Goal: Check status: Check status

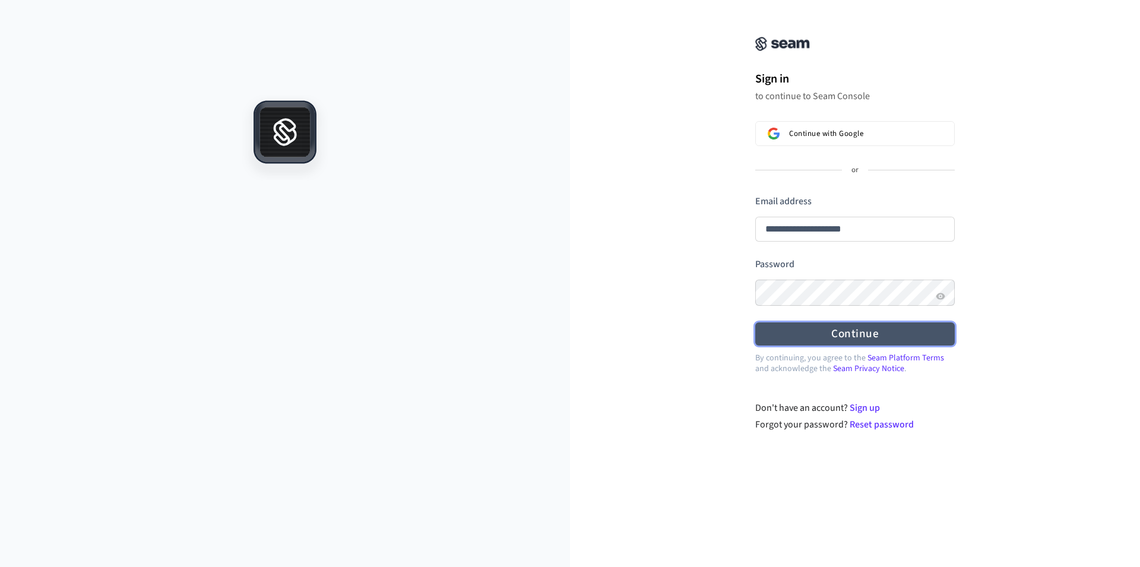
click at [874, 340] on button "Continue" at bounding box center [854, 333] width 199 height 23
type input "**********"
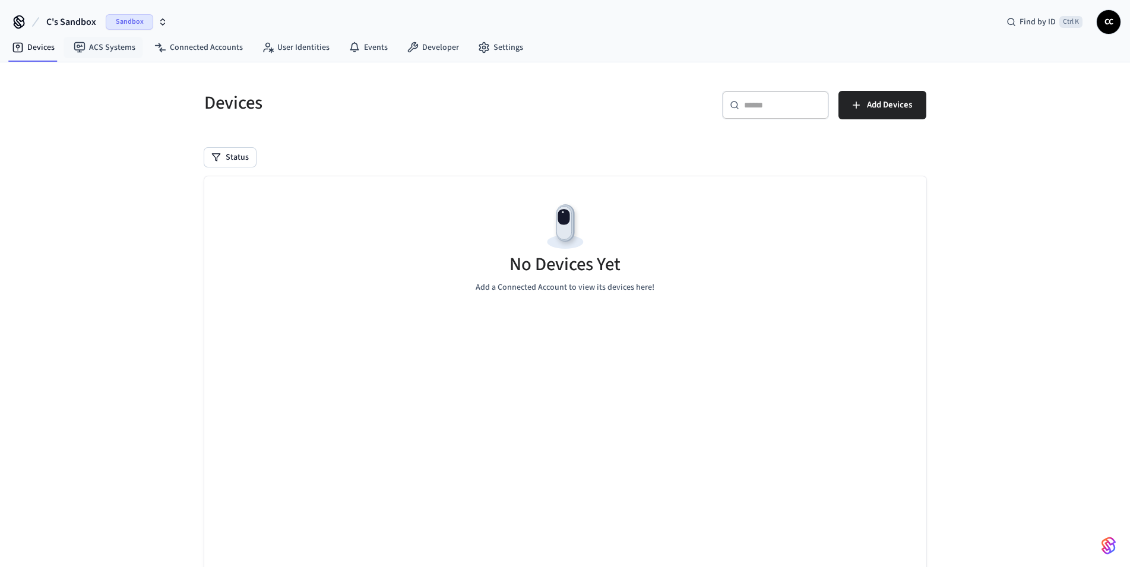
click at [122, 21] on span "Sandbox" at bounding box center [129, 21] width 47 height 15
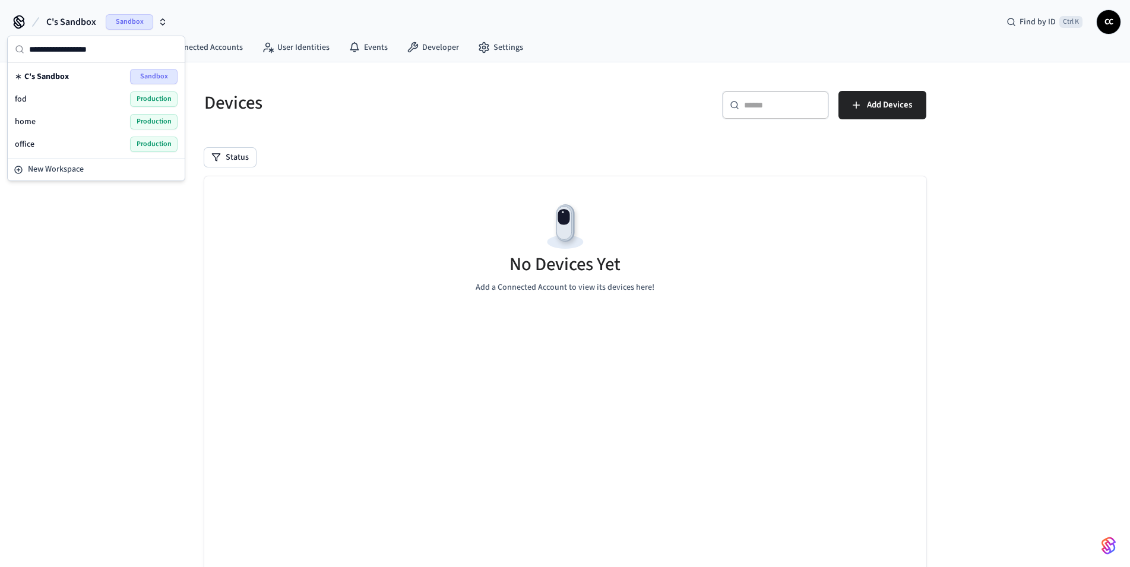
click at [145, 146] on span "Production" at bounding box center [153, 144] width 47 height 15
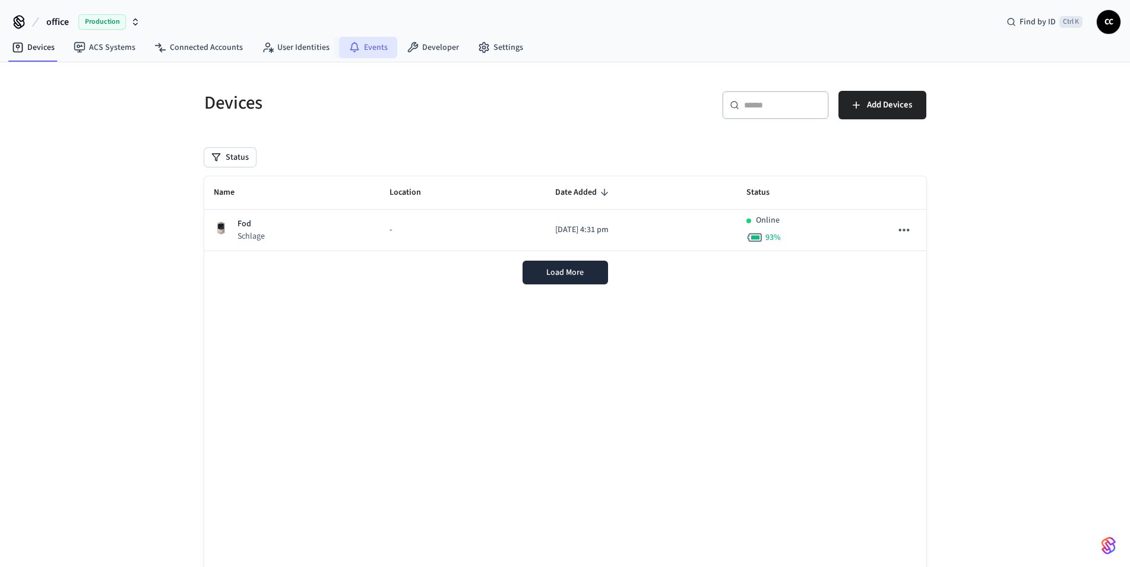
click at [373, 47] on link "Events" at bounding box center [368, 47] width 58 height 21
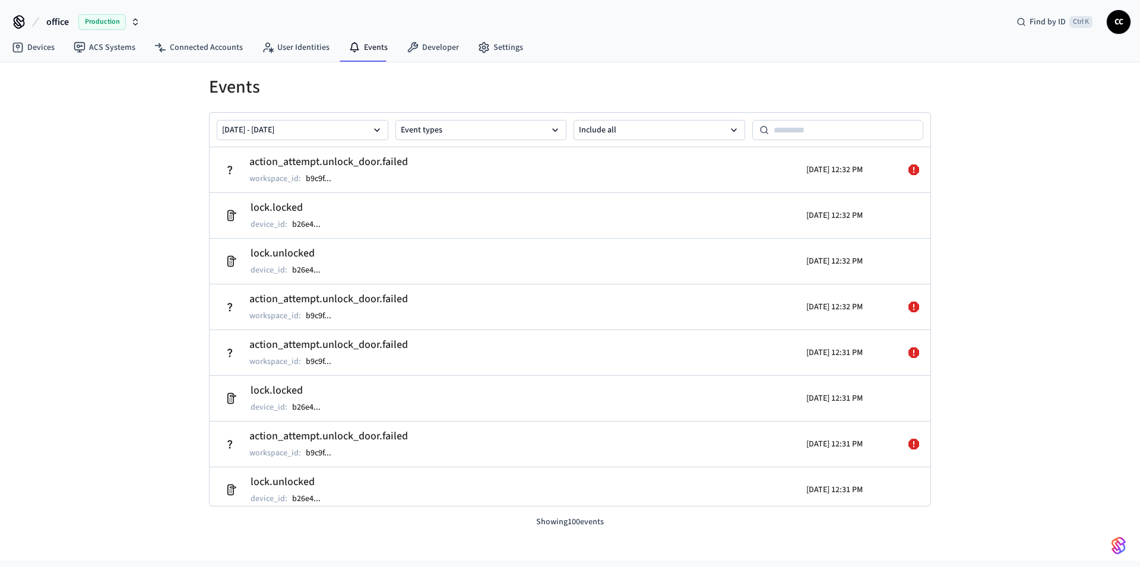
click at [376, 95] on h1 "Events" at bounding box center [570, 87] width 722 height 21
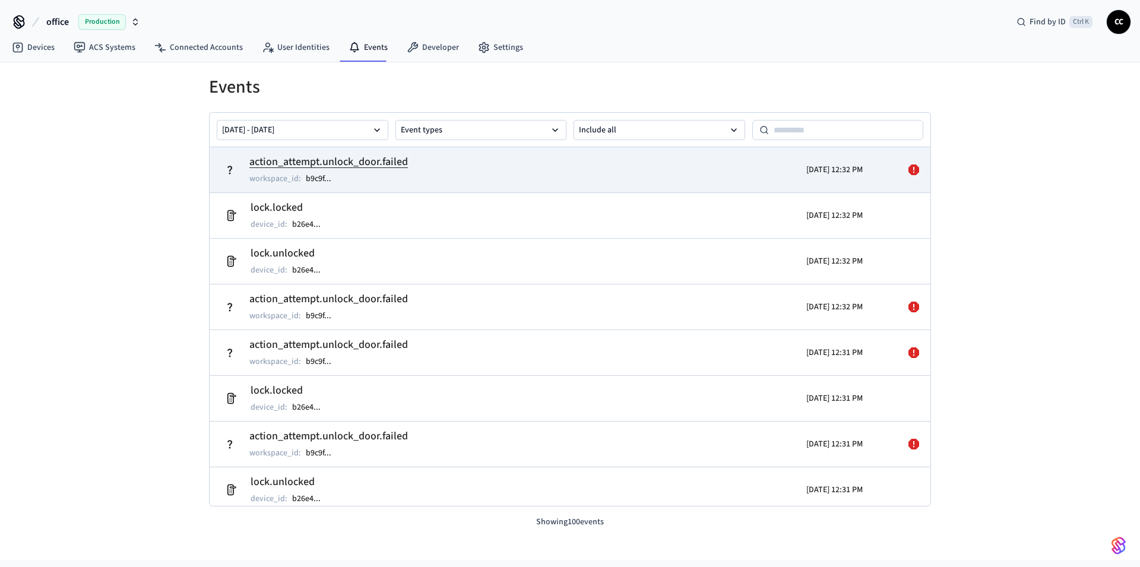
click at [533, 176] on td "action_attempt.unlock_door.failed workspace_id : b9c9f ..." at bounding box center [453, 169] width 468 height 33
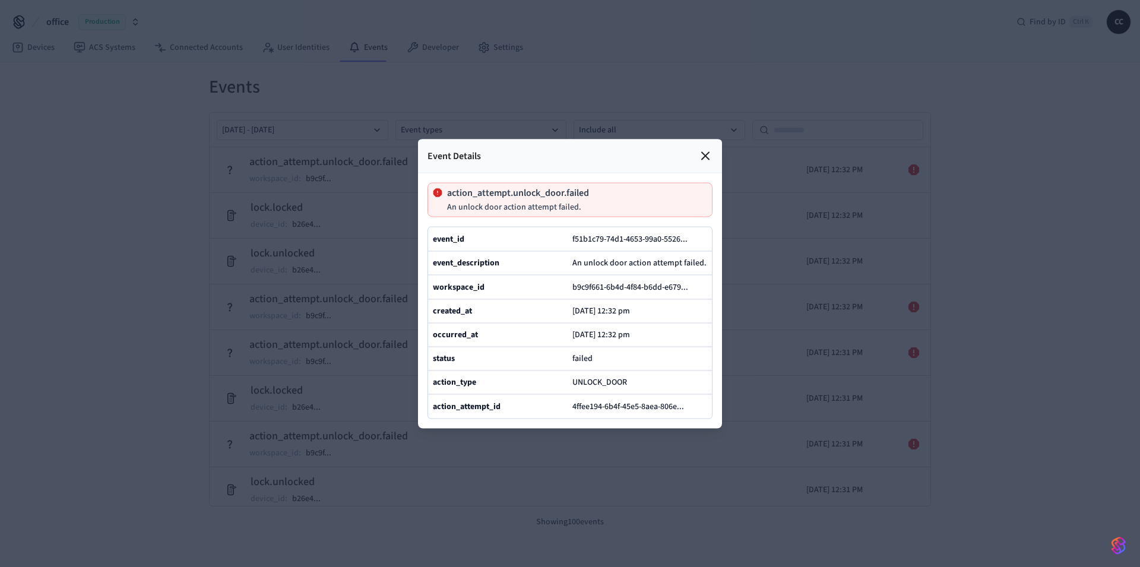
click at [709, 148] on icon at bounding box center [705, 155] width 14 height 14
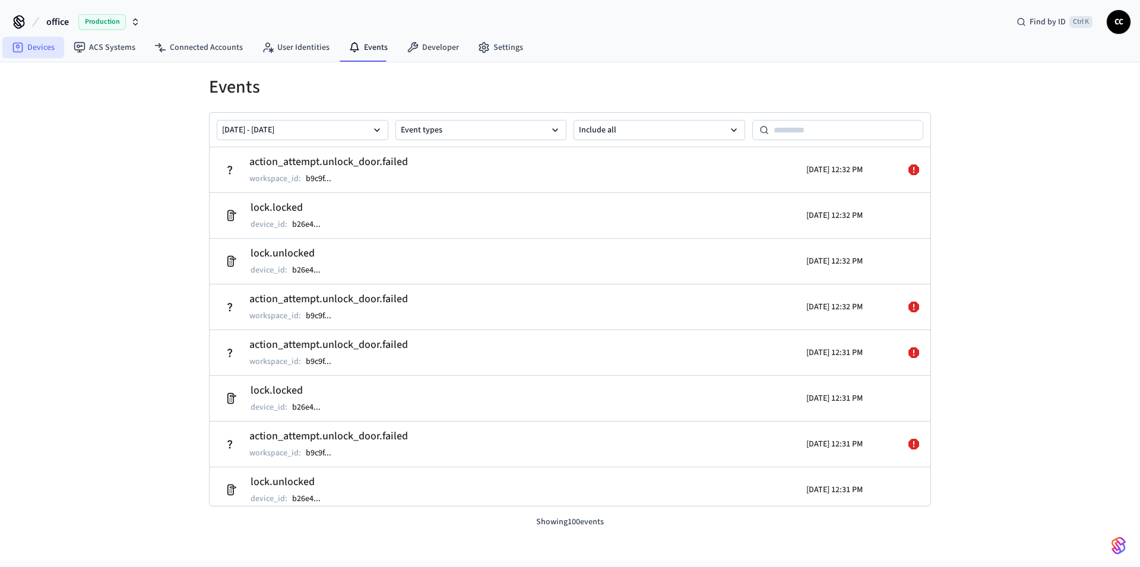
click at [34, 47] on link "Devices" at bounding box center [33, 47] width 62 height 21
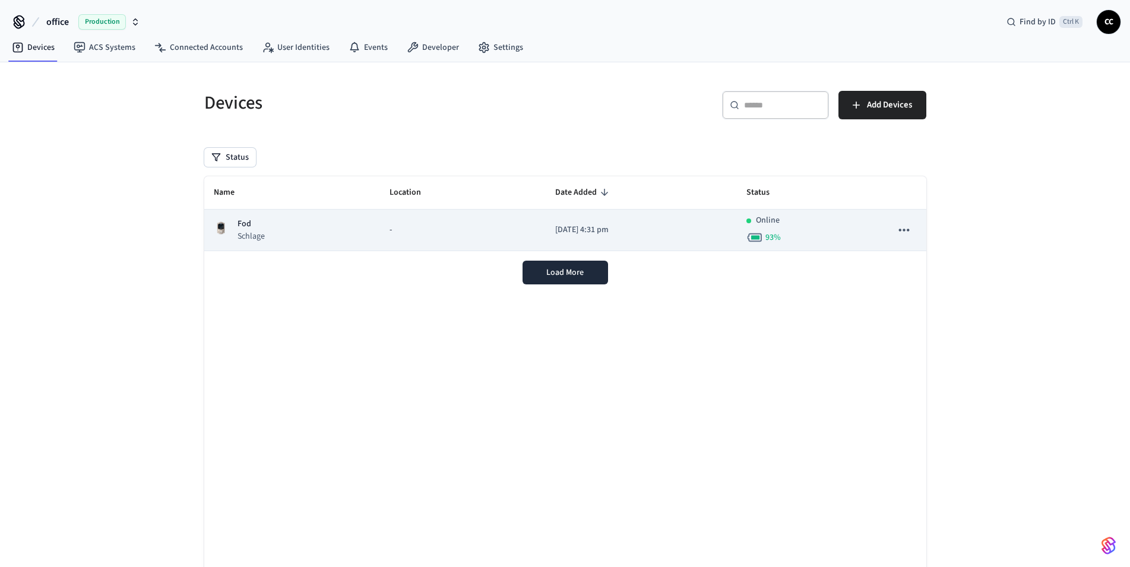
click at [303, 245] on td "Fod Schlage" at bounding box center [292, 231] width 176 height 42
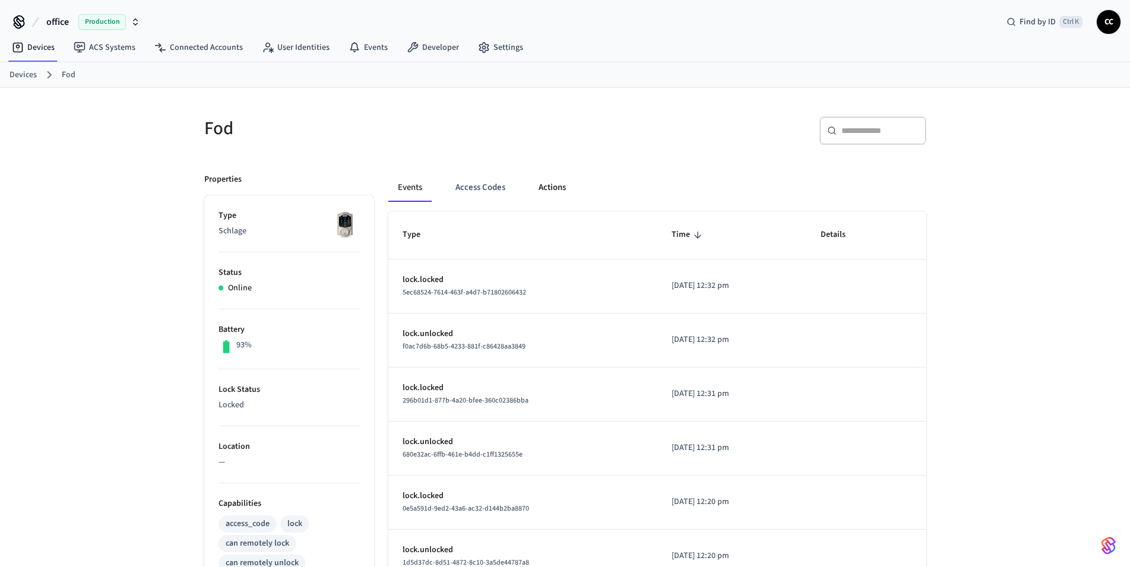
click at [549, 184] on button "Actions" at bounding box center [552, 187] width 46 height 28
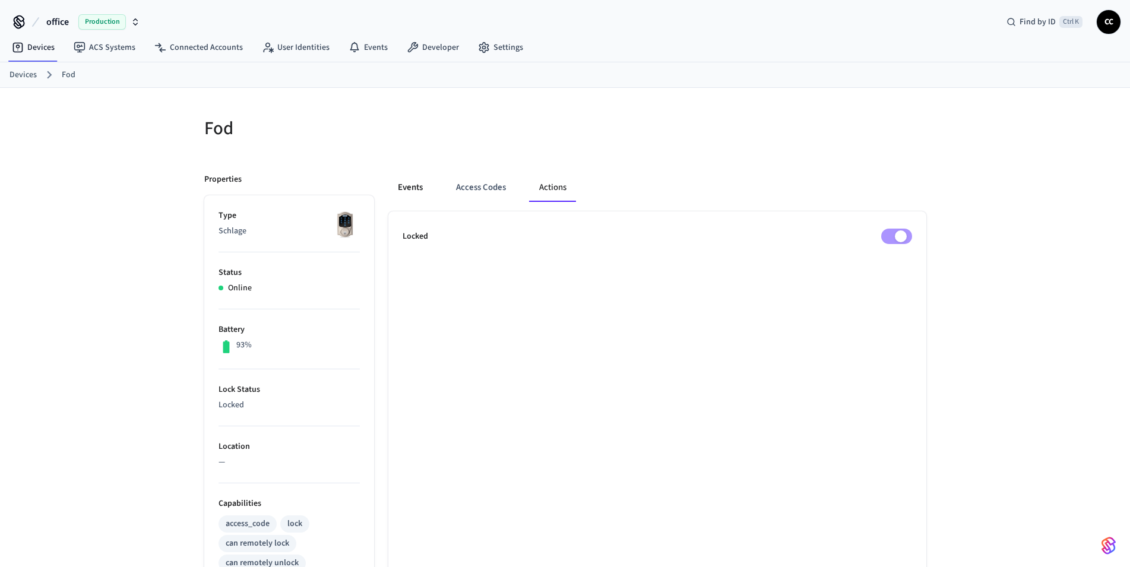
click at [414, 186] on button "Events" at bounding box center [410, 187] width 44 height 28
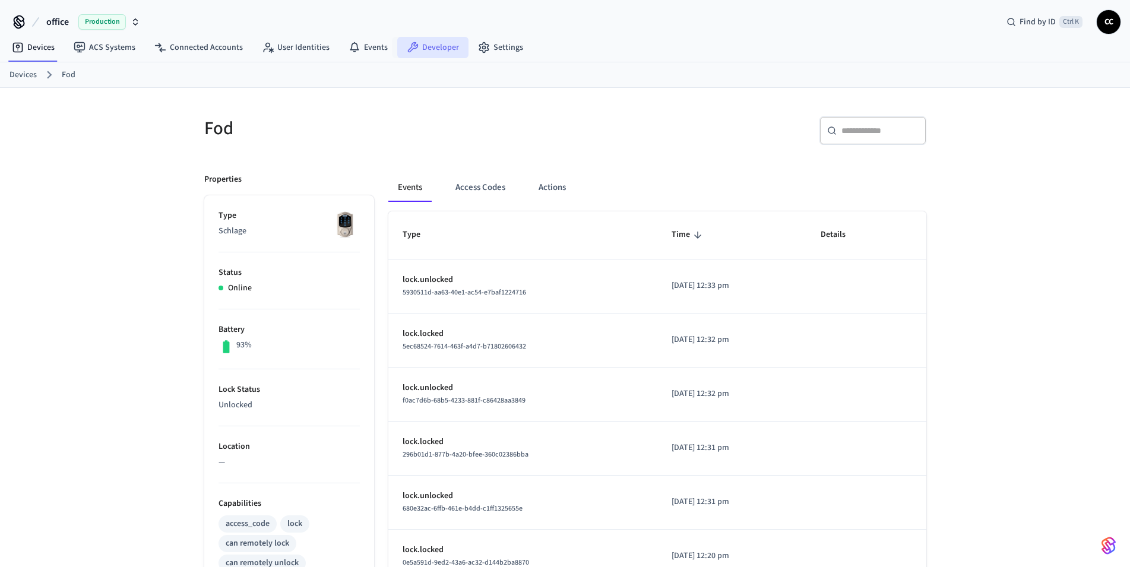
click at [432, 52] on link "Developer" at bounding box center [432, 47] width 71 height 21
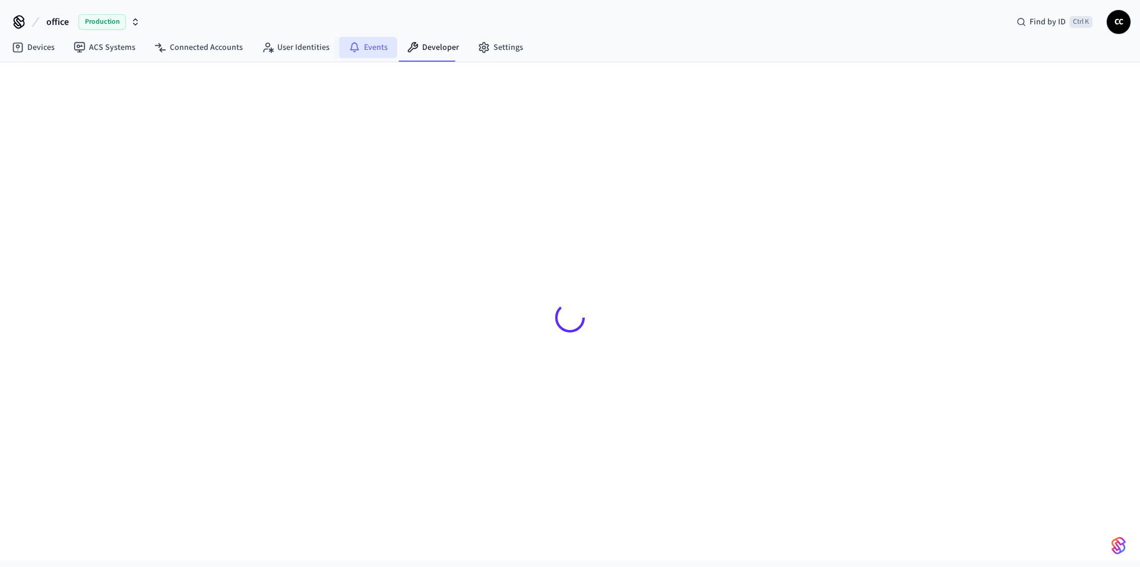
click at [362, 49] on link "Events" at bounding box center [368, 47] width 58 height 21
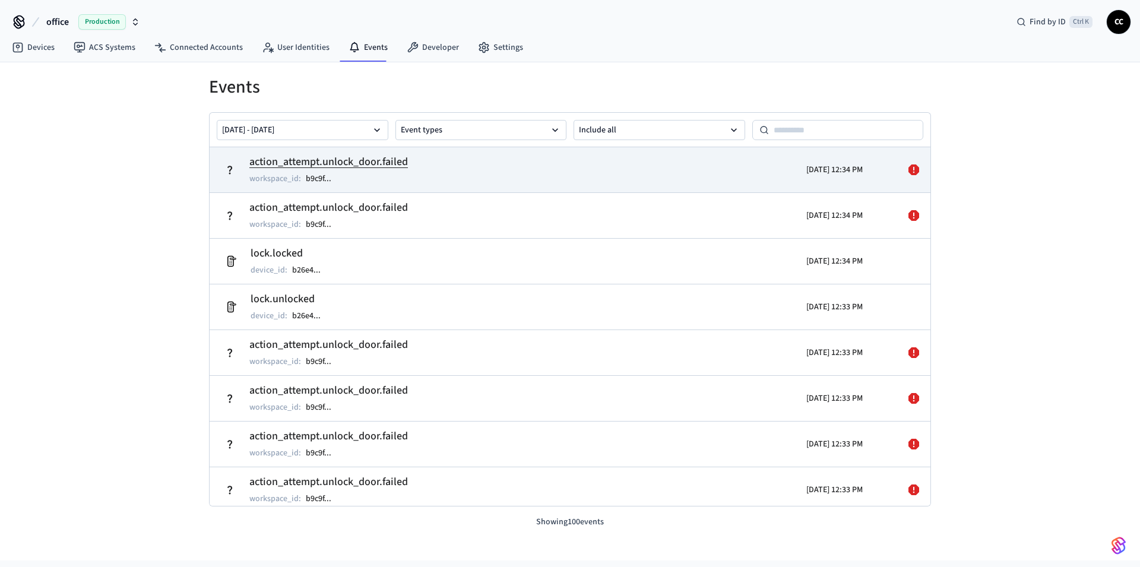
click at [862, 185] on div at bounding box center [891, 169] width 59 height 33
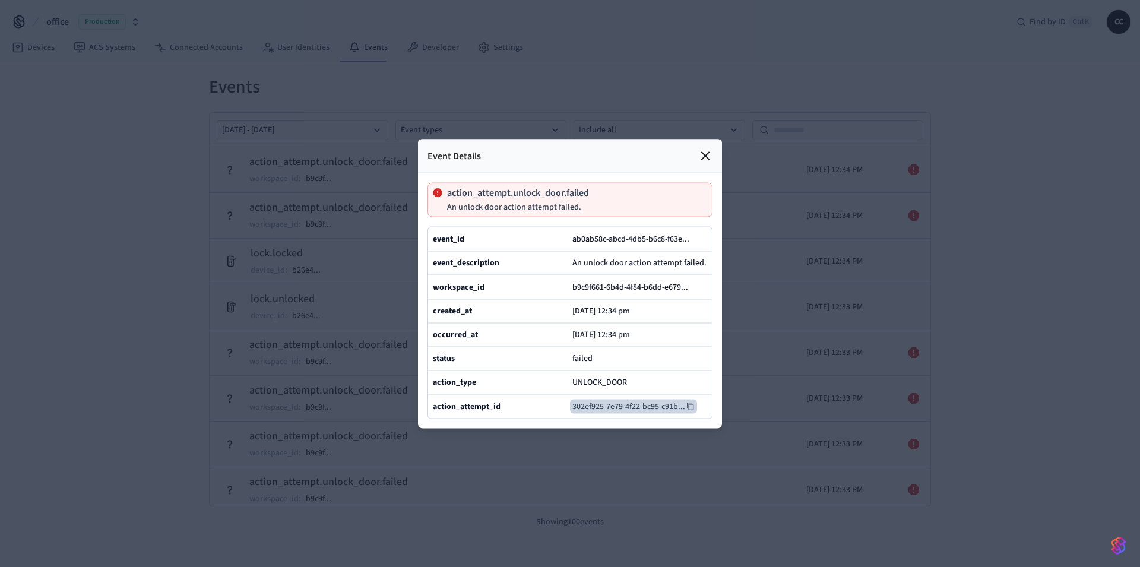
click at [614, 413] on button "302ef925-7e79-4f22-bc95-c91b ..." at bounding box center [633, 406] width 127 height 14
click at [1010, 380] on div at bounding box center [570, 283] width 1140 height 567
click at [705, 148] on icon at bounding box center [705, 155] width 14 height 14
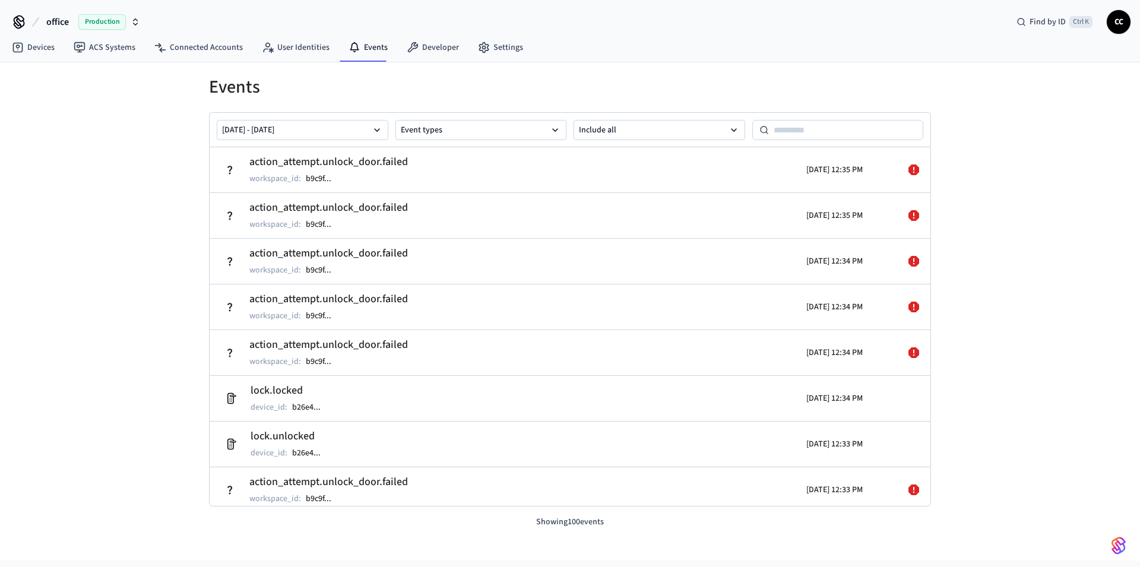
click at [70, 110] on div "Events [DATE] - [DATE] Event types Include all action_attempt.unlock_door.faile…" at bounding box center [570, 311] width 1140 height 498
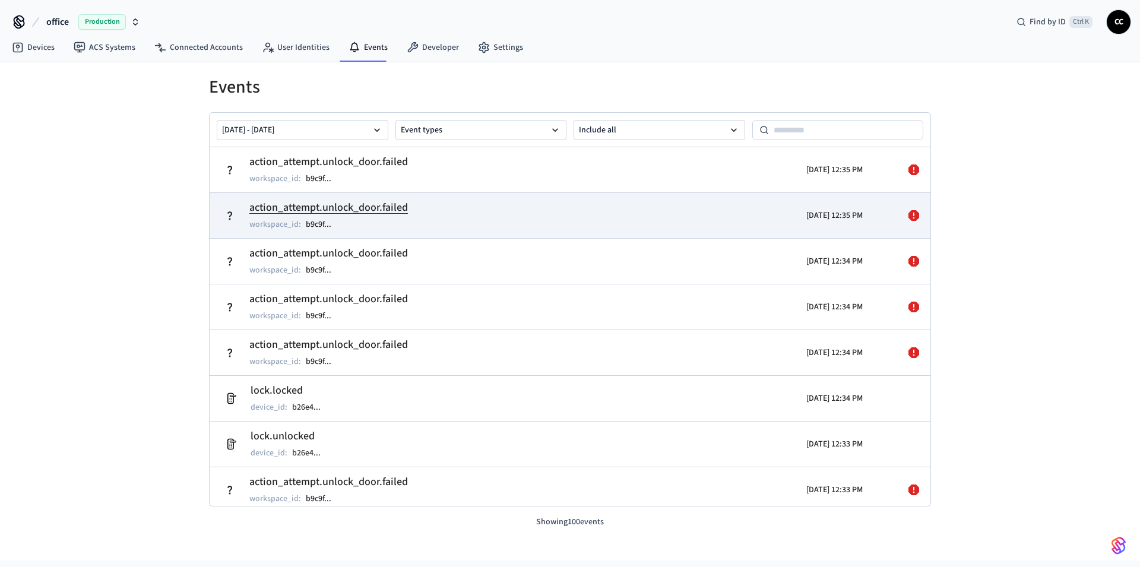
click at [230, 216] on icon at bounding box center [229, 215] width 5 height 8
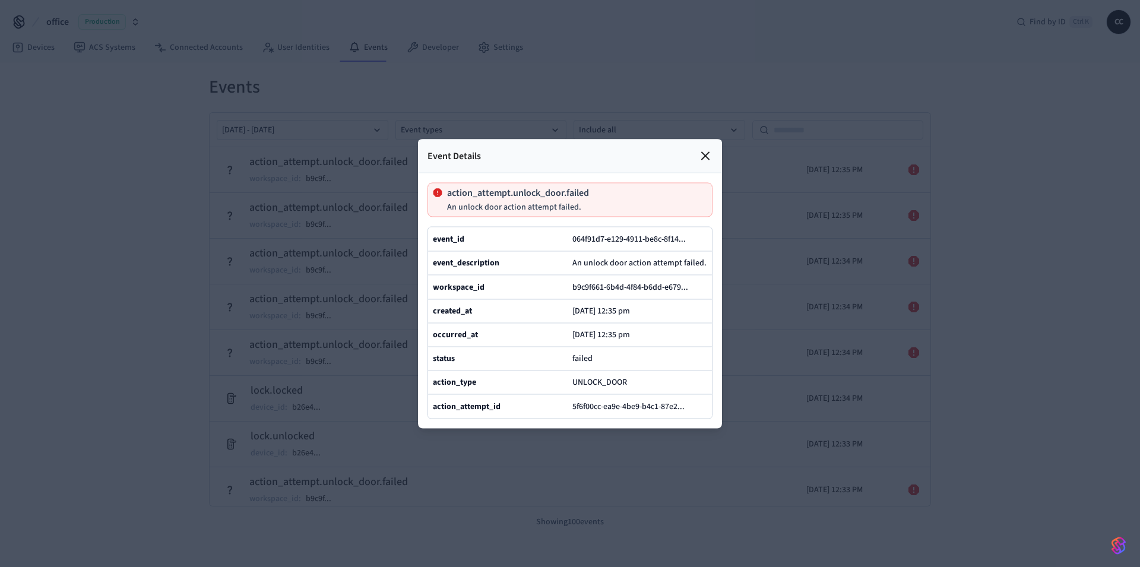
click at [957, 332] on div at bounding box center [570, 283] width 1140 height 567
click at [871, 61] on div at bounding box center [570, 283] width 1140 height 567
click at [704, 148] on icon at bounding box center [705, 155] width 14 height 14
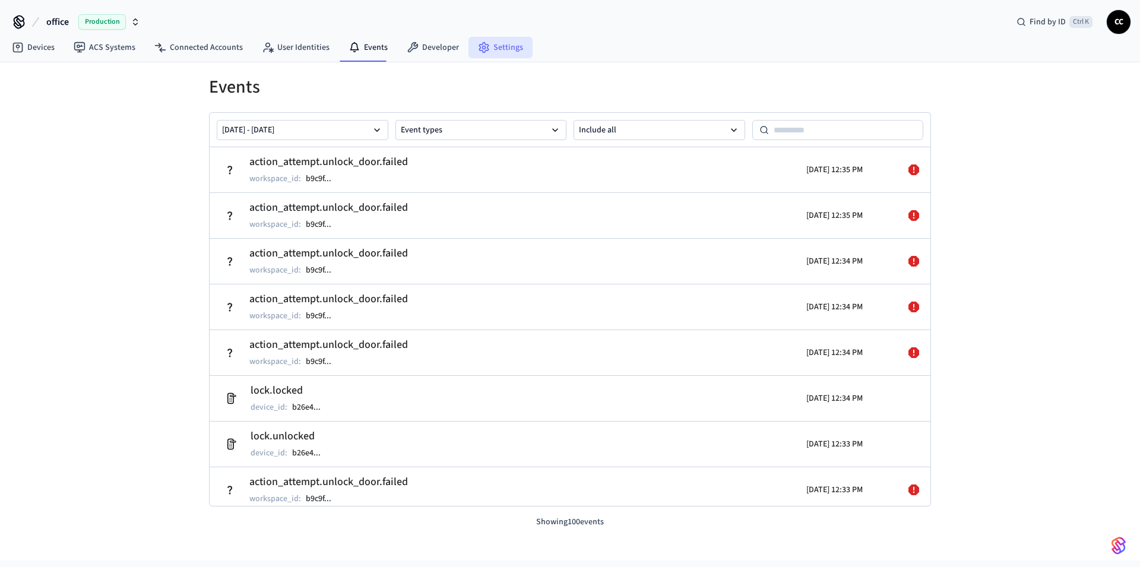
click at [502, 54] on link "Settings" at bounding box center [500, 47] width 64 height 21
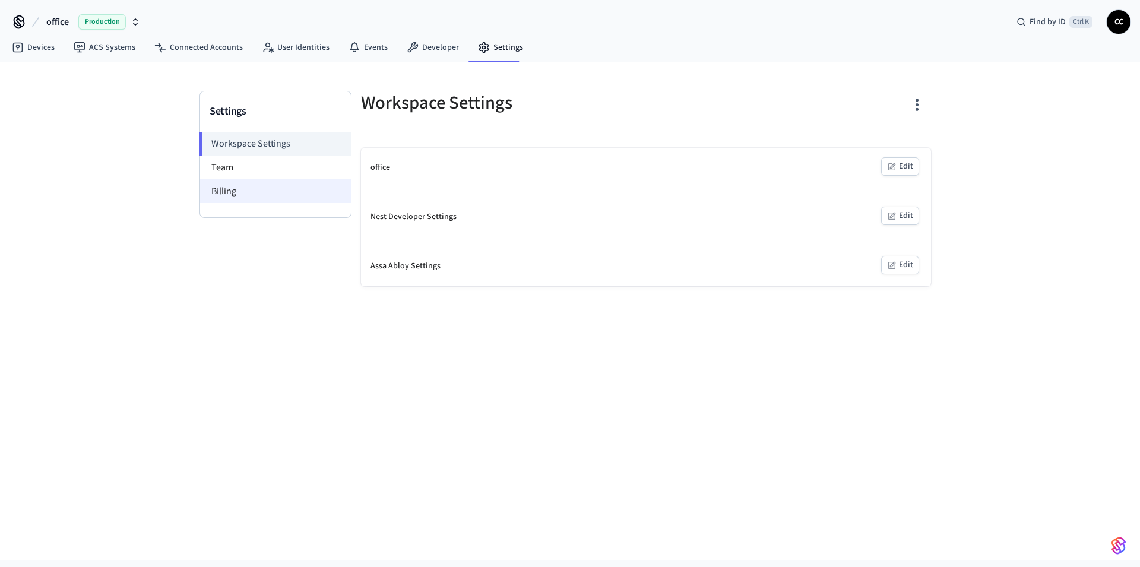
click at [224, 196] on li "Billing" at bounding box center [275, 191] width 151 height 24
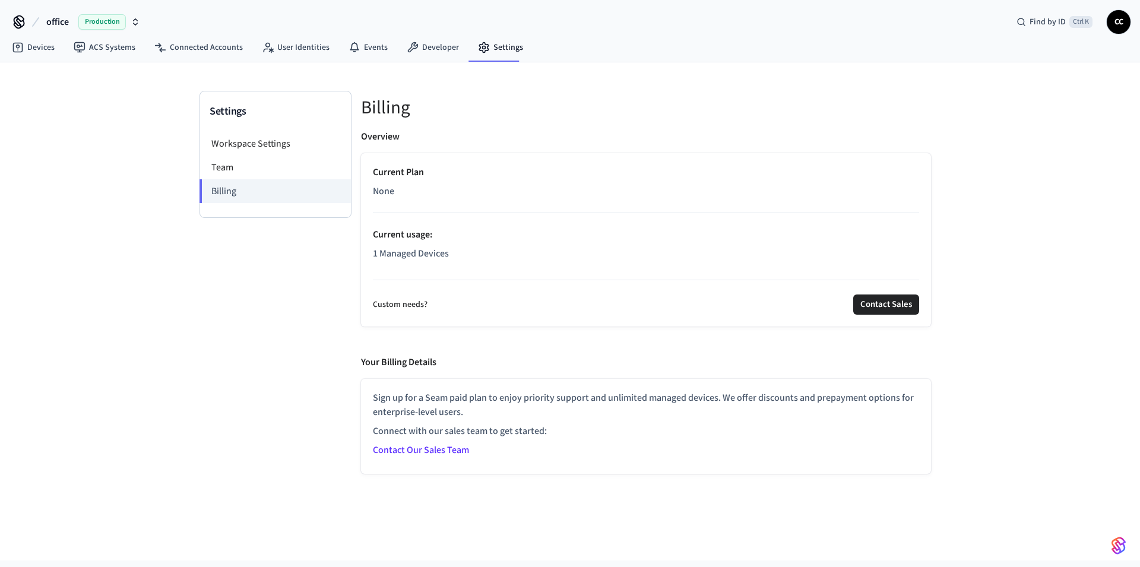
click at [443, 206] on div "Current Plan None Current usage : 1 Managed Devices" at bounding box center [646, 215] width 546 height 100
click at [392, 166] on p "Current Plan" at bounding box center [646, 172] width 546 height 14
click at [377, 192] on span "None" at bounding box center [383, 191] width 21 height 14
click at [389, 252] on p "1 Managed Devices" at bounding box center [646, 253] width 546 height 14
click at [1127, 28] on span "CC" at bounding box center [1118, 22] width 24 height 24
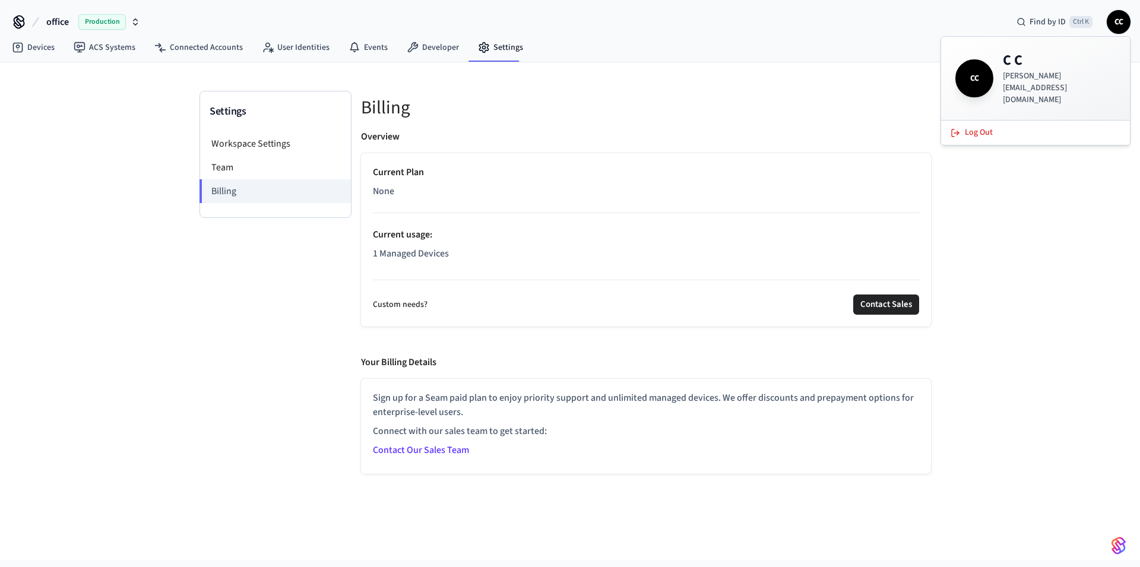
click at [1020, 196] on div "Settings Workspace Settings Team Billing Billing Overview Current Plan None Cur…" at bounding box center [570, 311] width 1140 height 498
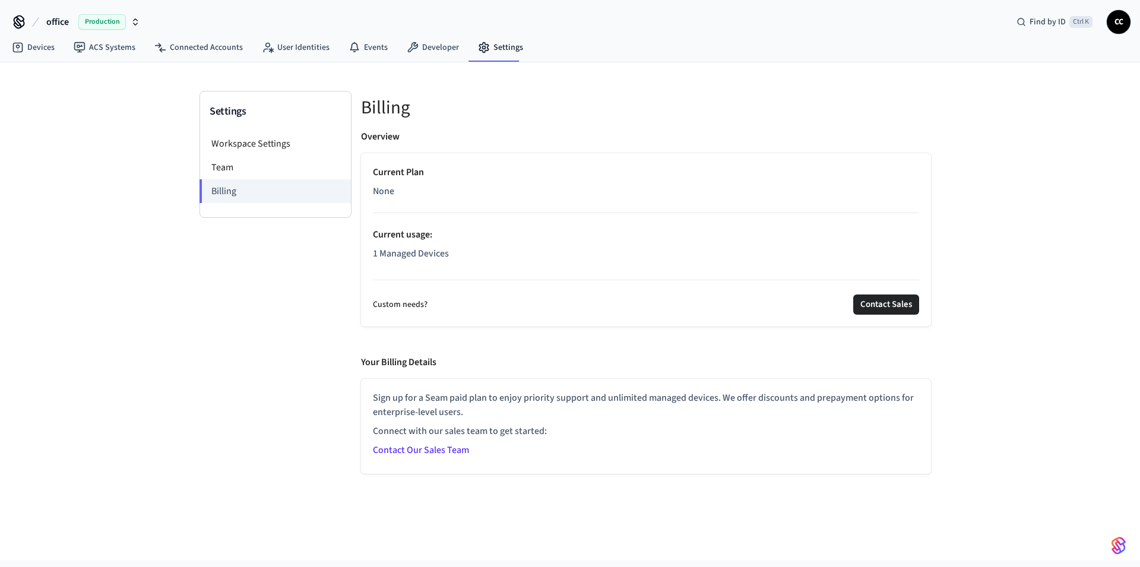
click at [404, 449] on link "Contact Our Sales Team" at bounding box center [421, 449] width 96 height 13
click at [423, 49] on link "Developer" at bounding box center [432, 47] width 71 height 21
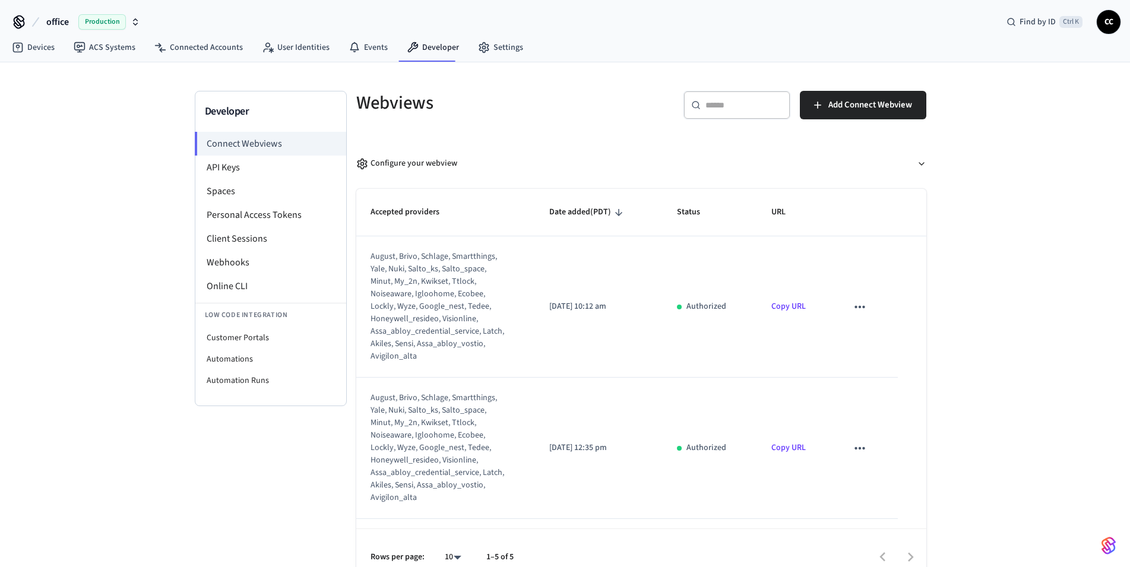
click at [554, 42] on div "Devices ACS Systems Connected Accounts User Identities Events Developer Settings" at bounding box center [565, 48] width 1130 height 28
click at [366, 52] on link "Events" at bounding box center [368, 47] width 58 height 21
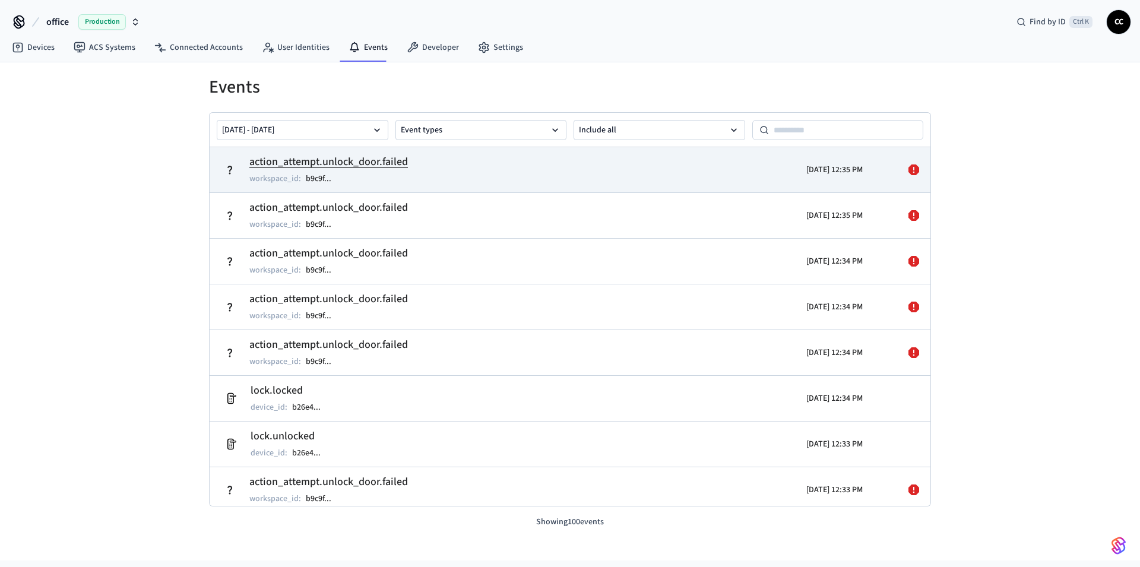
click at [806, 173] on p "[DATE] 12:35 PM" at bounding box center [834, 170] width 56 height 12
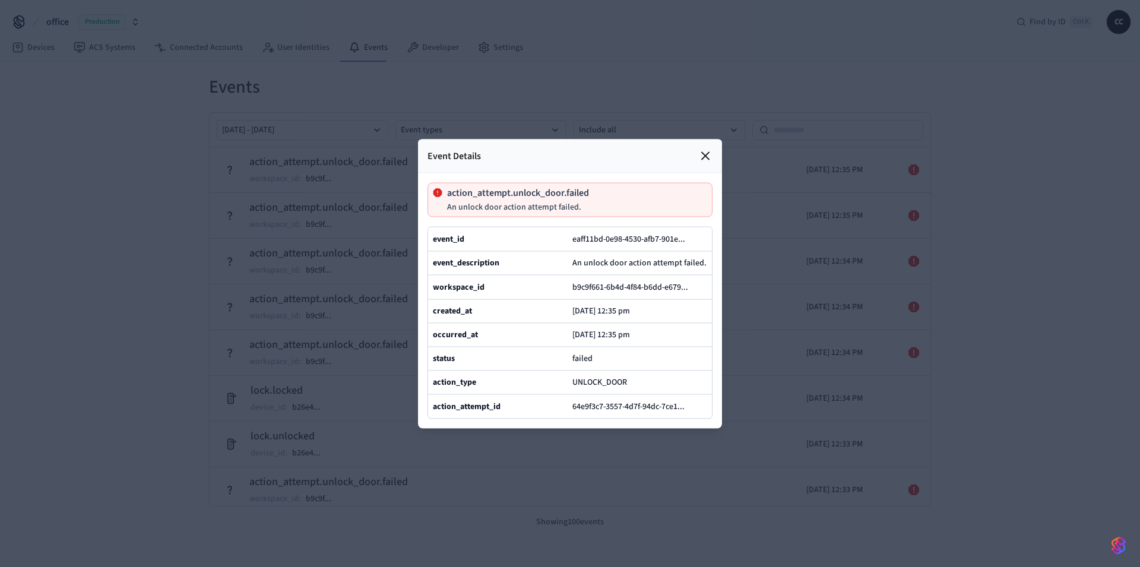
click at [696, 139] on div "Event Details" at bounding box center [570, 156] width 304 height 34
click at [706, 148] on icon at bounding box center [705, 155] width 14 height 14
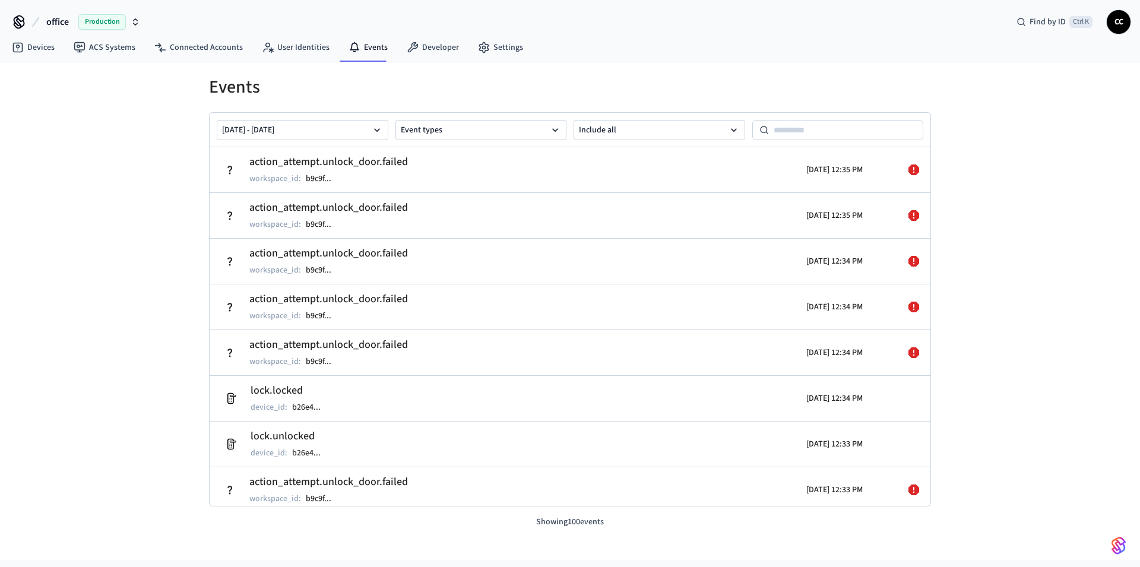
click at [1121, 21] on span "CC" at bounding box center [1118, 21] width 21 height 21
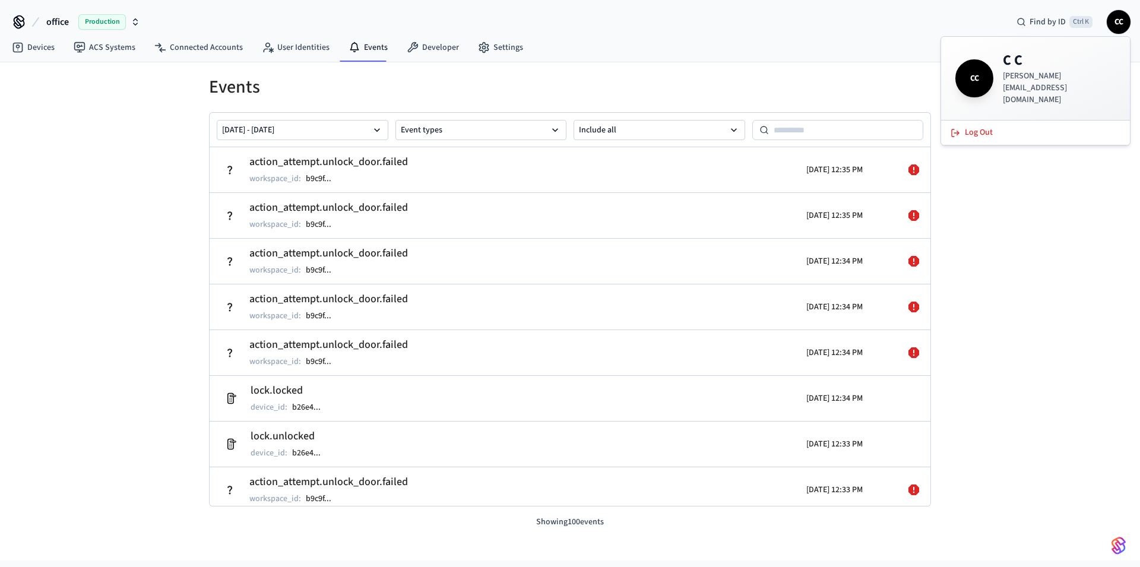
click at [1038, 70] on h4 "C C" at bounding box center [1059, 60] width 113 height 19
click at [1111, 26] on span "CC" at bounding box center [1118, 21] width 21 height 21
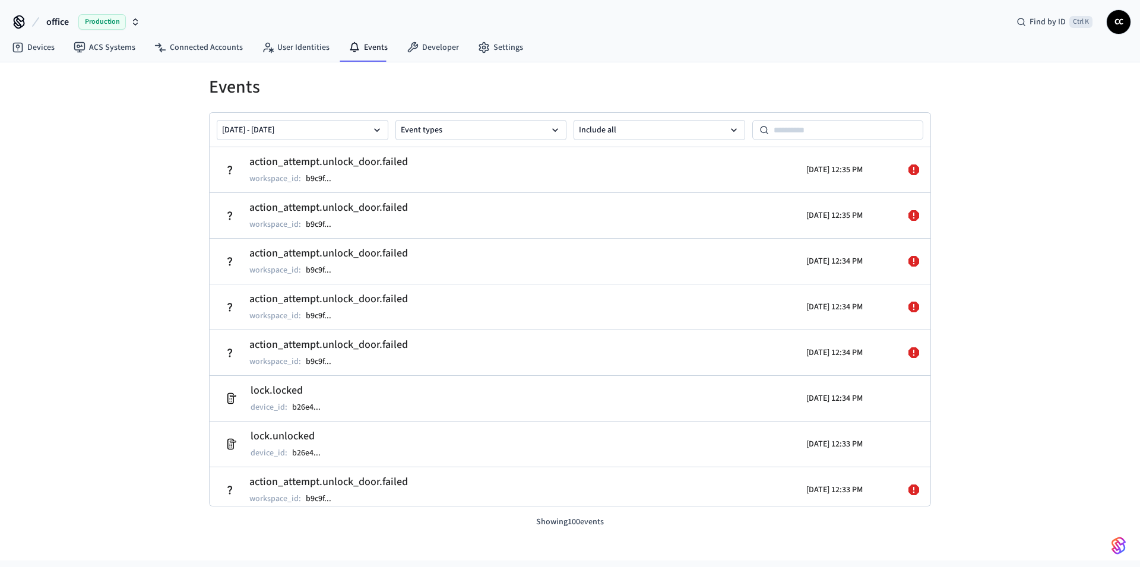
click at [1115, 26] on span "CC" at bounding box center [1118, 21] width 21 height 21
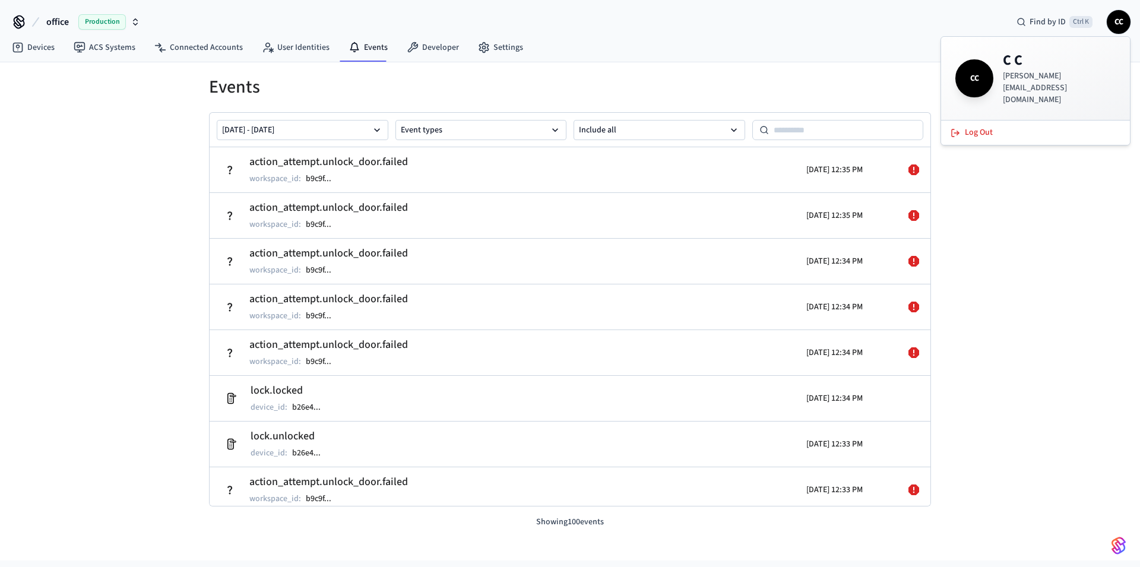
click at [1038, 82] on p "cesar@abrwebsites.com" at bounding box center [1059, 88] width 113 height 36
click at [976, 65] on span "CC" at bounding box center [973, 78] width 33 height 33
click at [747, 68] on div "Events Sep 17 2025 - Sep 24 2025 Event types Include all action_attempt.unlock_…" at bounding box center [570, 295] width 760 height 466
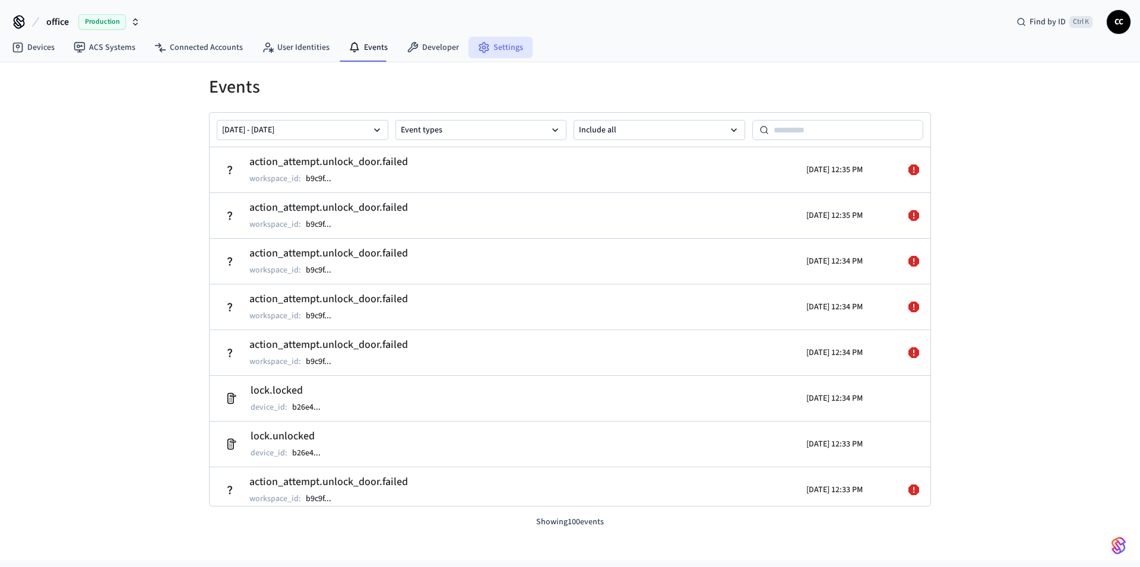
click at [497, 48] on link "Settings" at bounding box center [500, 47] width 64 height 21
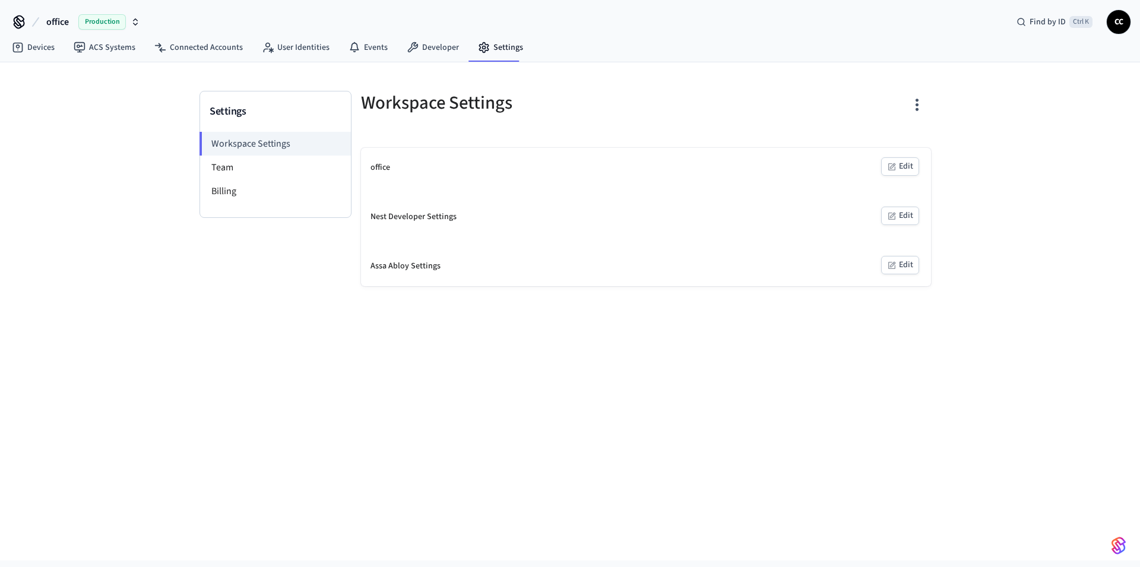
click at [406, 269] on div "Assa Abloy Settings" at bounding box center [405, 266] width 70 height 12
click at [235, 172] on li "Team" at bounding box center [275, 168] width 151 height 24
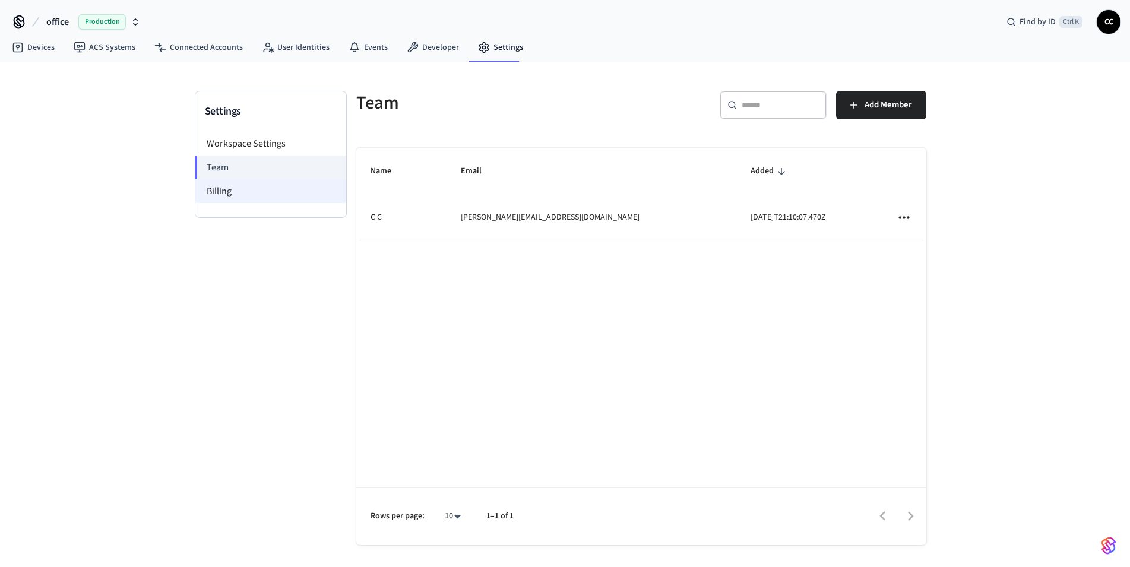
click at [236, 195] on li "Billing" at bounding box center [270, 191] width 151 height 24
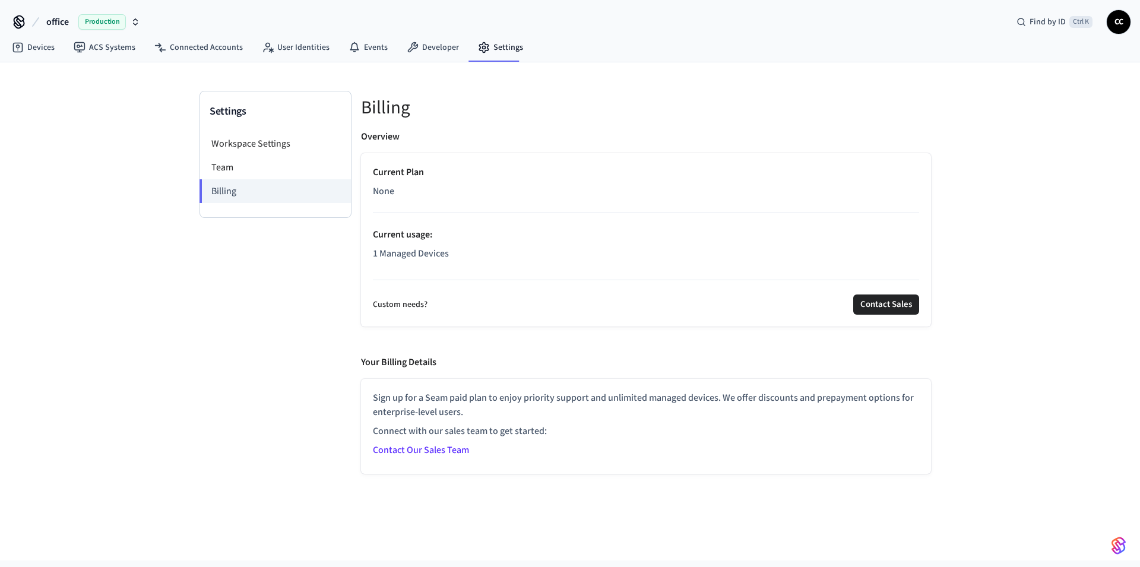
click at [437, 451] on link "Contact Our Sales Team" at bounding box center [421, 449] width 96 height 13
click at [373, 42] on link "Events" at bounding box center [368, 47] width 58 height 21
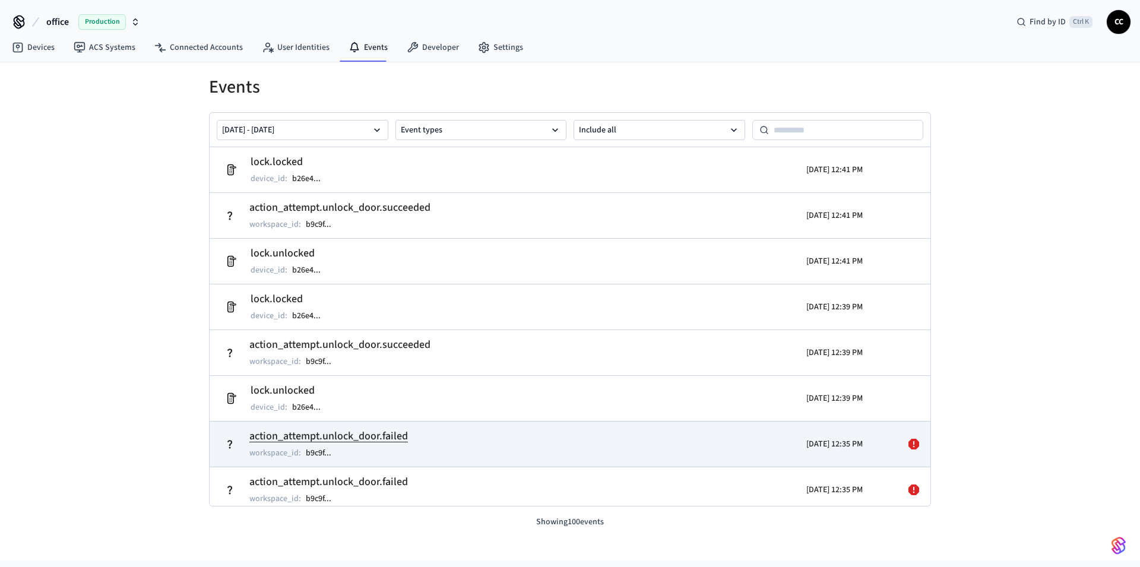
click at [908, 448] on icon at bounding box center [913, 444] width 11 height 11
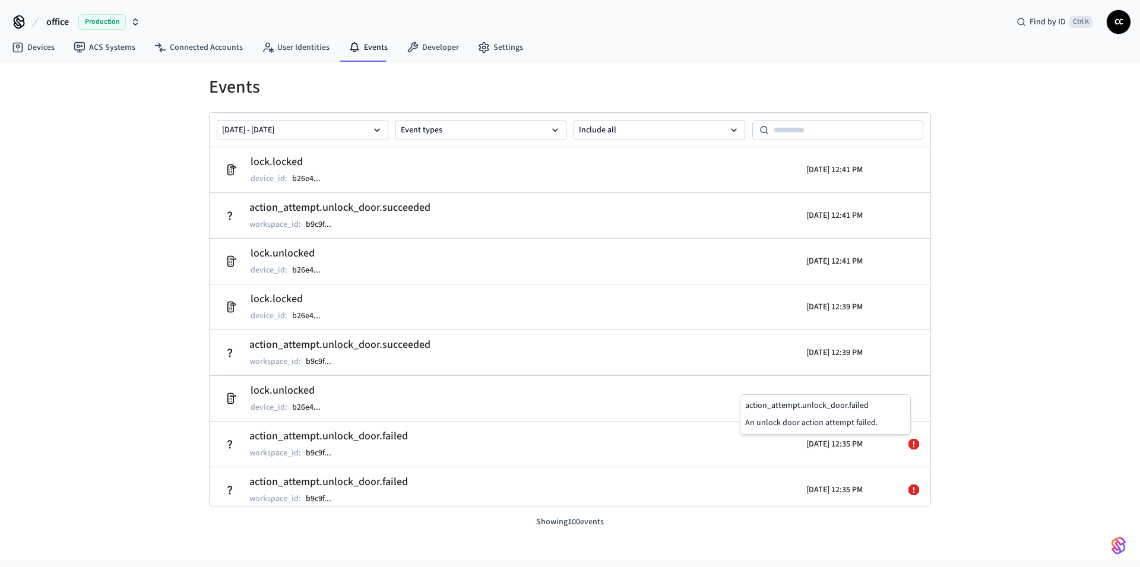
click at [820, 423] on p "An unlock door action attempt failed." at bounding box center [825, 423] width 160 height 12
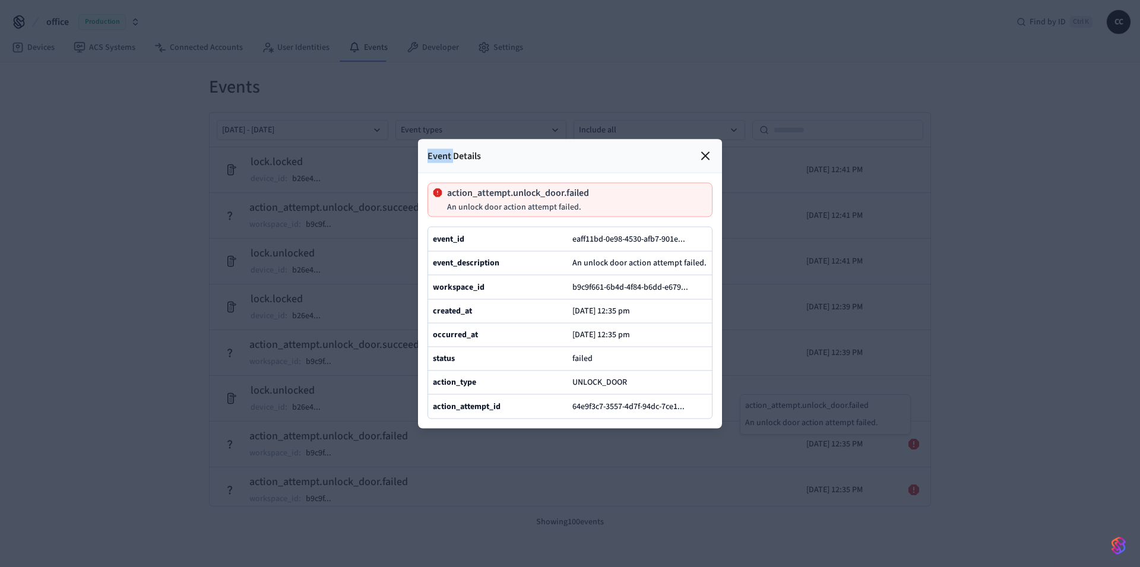
click at [820, 423] on div at bounding box center [570, 283] width 1140 height 567
click at [996, 414] on div at bounding box center [570, 283] width 1140 height 567
click at [705, 148] on icon at bounding box center [705, 155] width 14 height 14
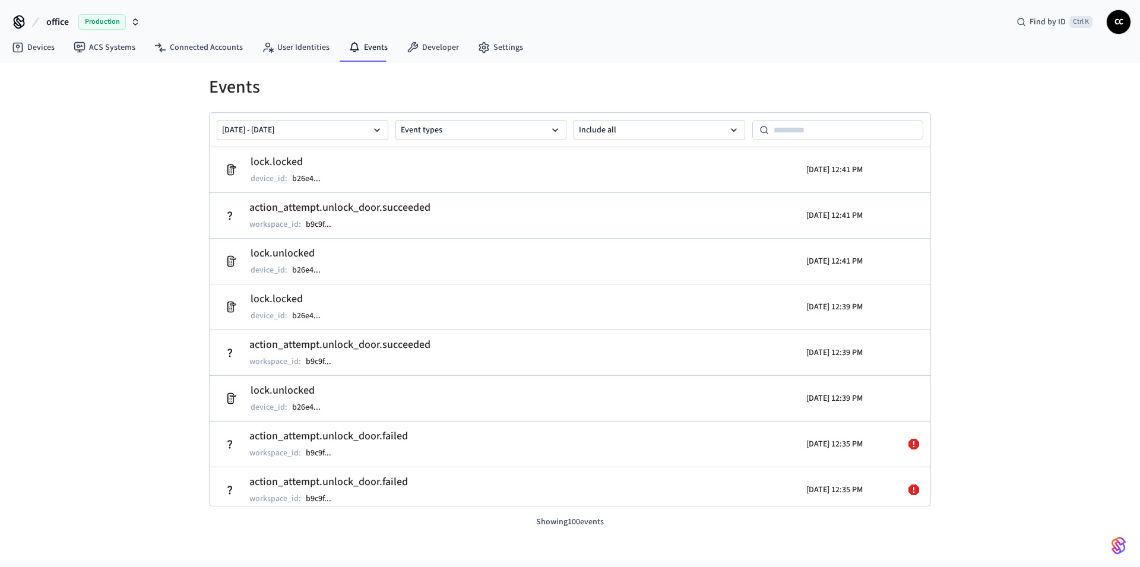
click at [684, 80] on h1 "Events" at bounding box center [570, 87] width 722 height 21
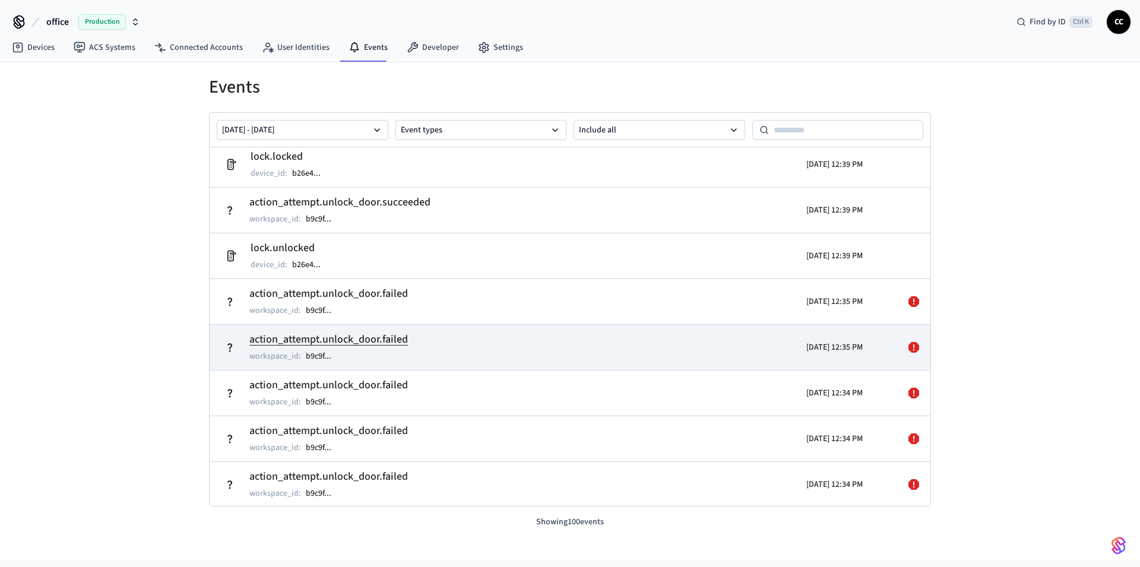
scroll to position [71, 0]
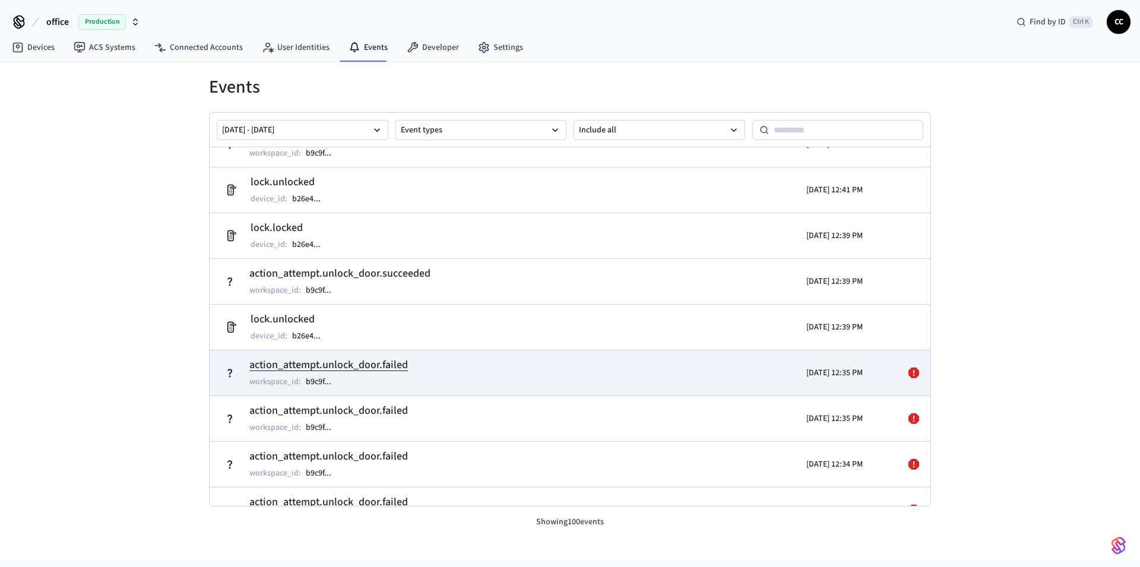
click at [383, 382] on div "workspace_id : b9c9f ..." at bounding box center [328, 382] width 158 height 14
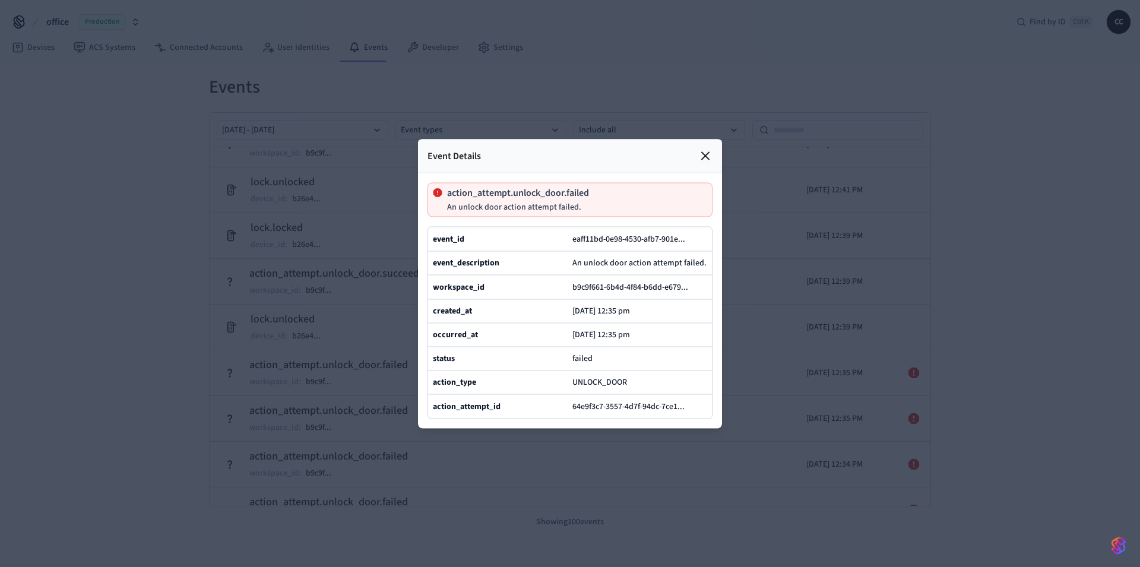
click at [445, 75] on div at bounding box center [570, 283] width 1140 height 567
drag, startPoint x: 712, startPoint y: 123, endPoint x: 684, endPoint y: 137, distance: 31.3
click at [711, 148] on icon at bounding box center [705, 155] width 14 height 14
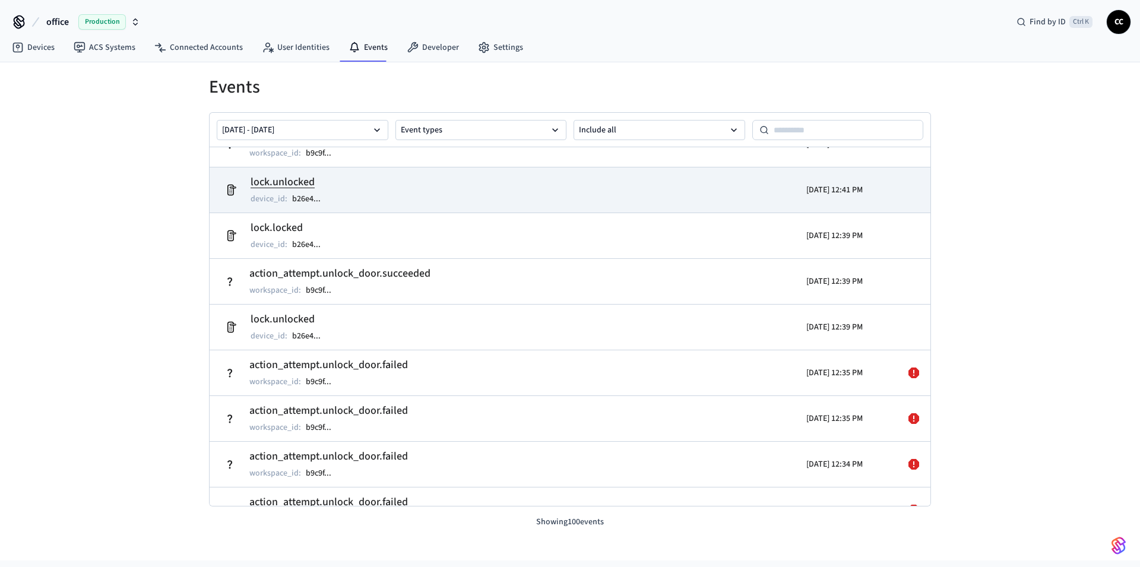
scroll to position [0, 0]
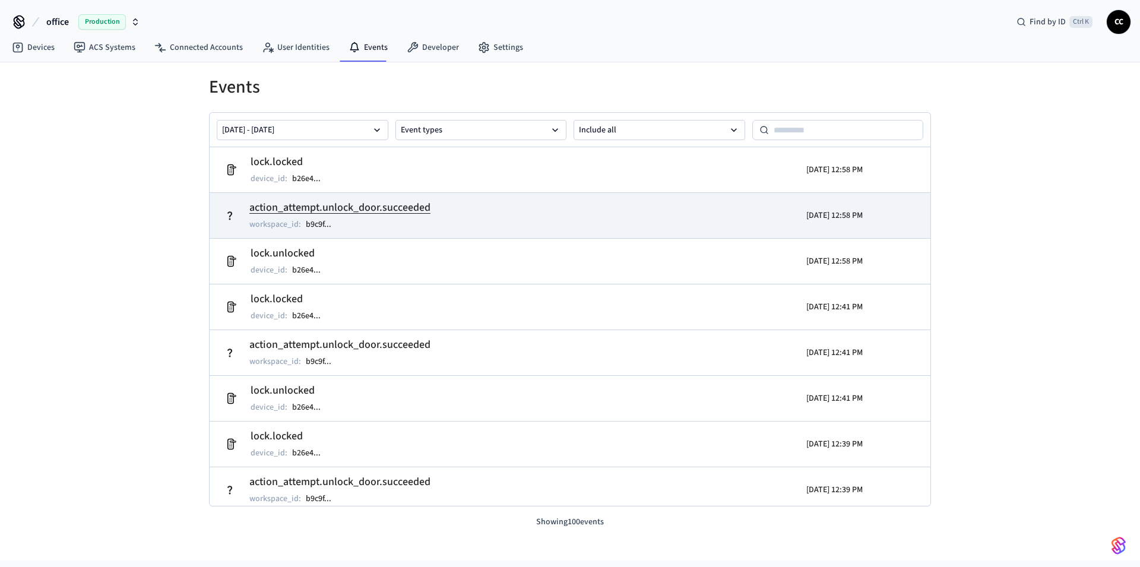
click at [469, 223] on td "action_attempt.unlock_door.succeeded workspace_id : b9c9f ..." at bounding box center [453, 215] width 468 height 33
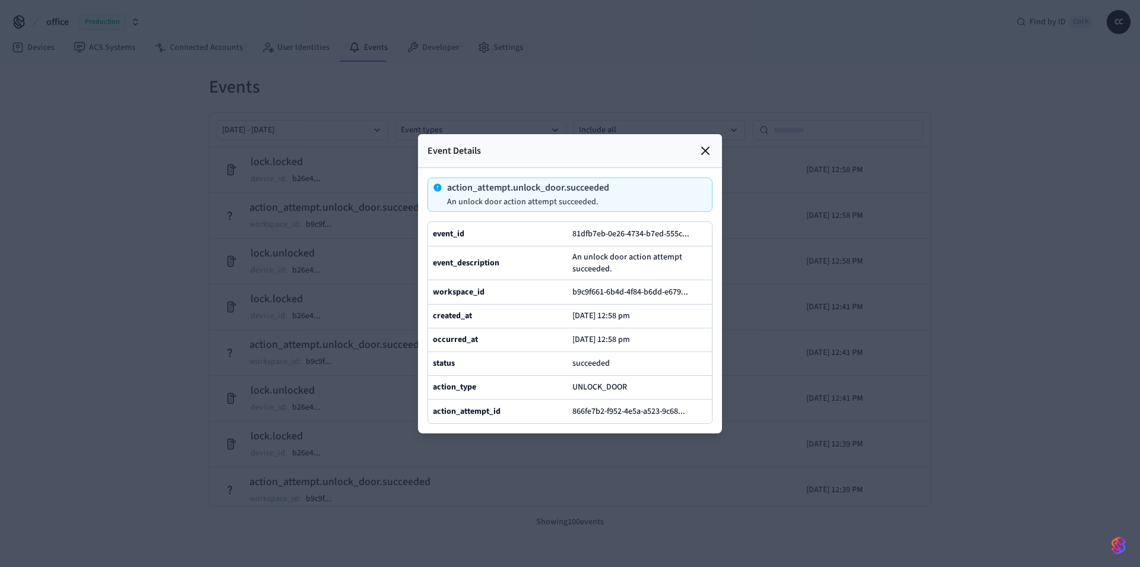
click at [710, 144] on icon at bounding box center [705, 151] width 14 height 14
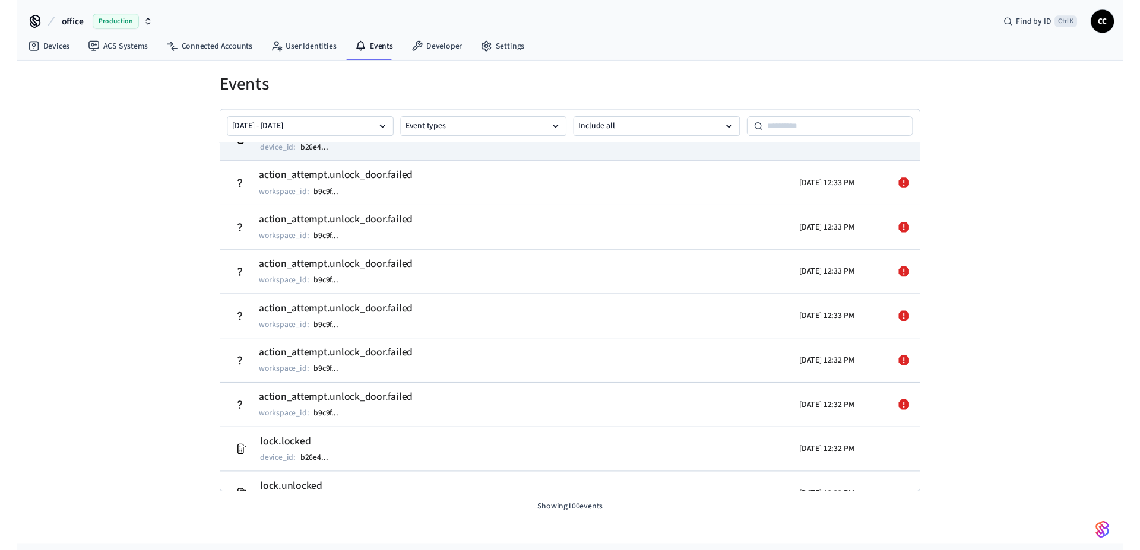
scroll to position [776, 0]
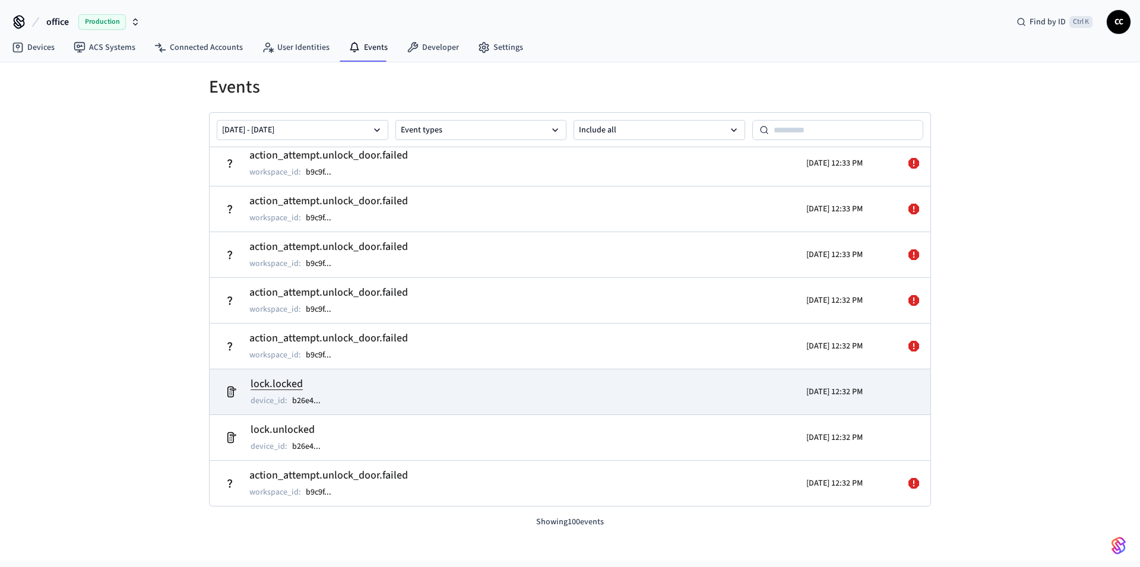
click at [440, 397] on td "lock.locked device_id : b26e4 ..." at bounding box center [453, 391] width 468 height 33
